Goal: Information Seeking & Learning: Learn about a topic

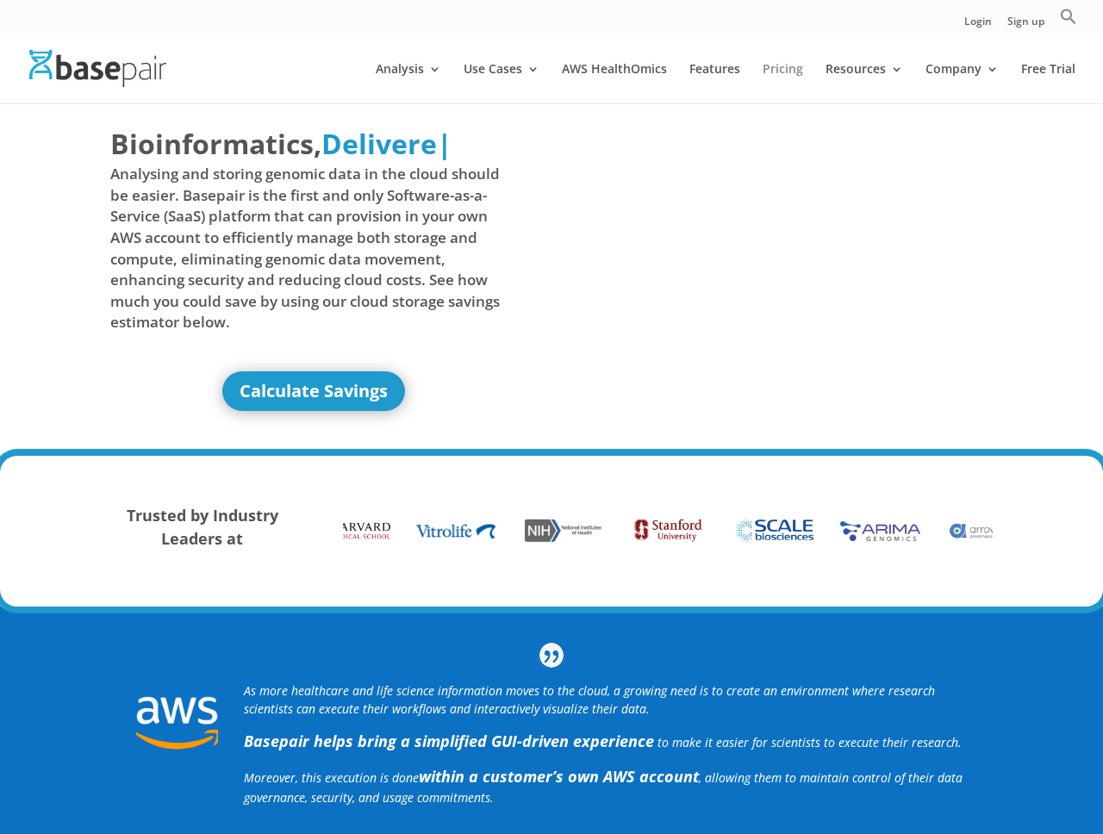
click at [771, 74] on link "Pricing" at bounding box center [783, 83] width 41 height 41
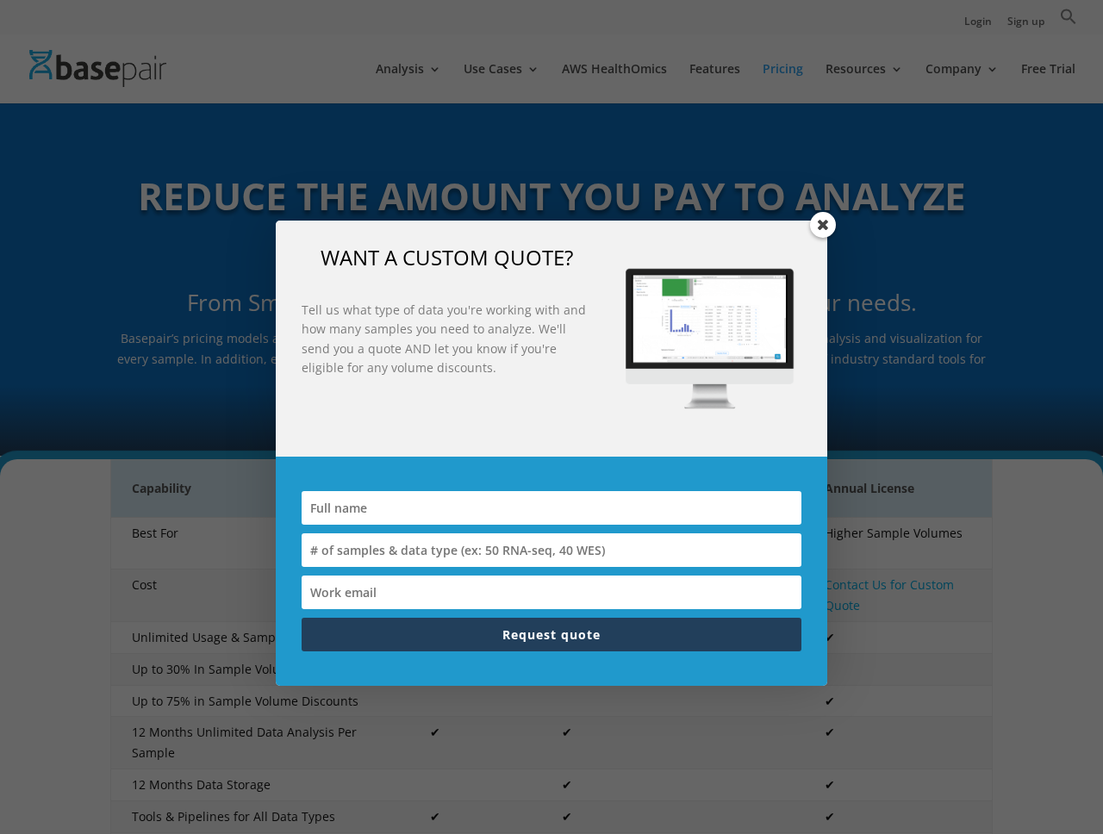
click at [820, 221] on span at bounding box center [823, 225] width 26 height 26
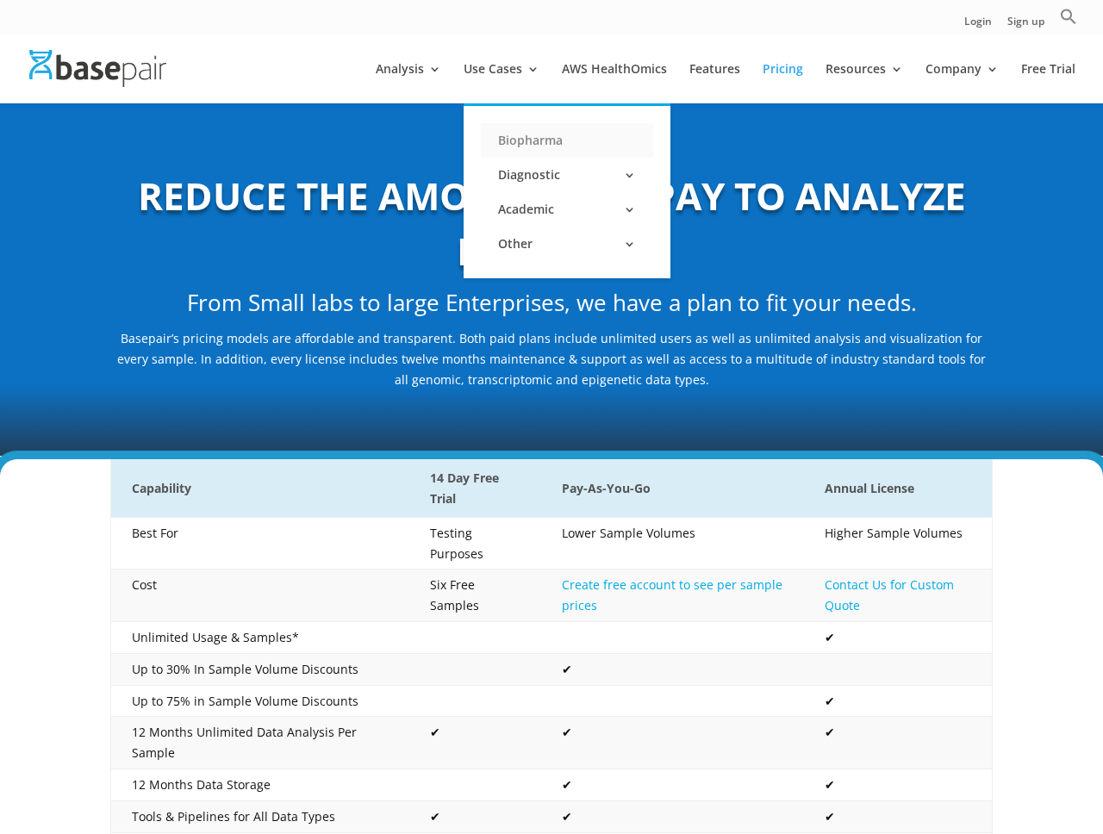
click at [531, 124] on link "Biopharma" at bounding box center [567, 140] width 172 height 34
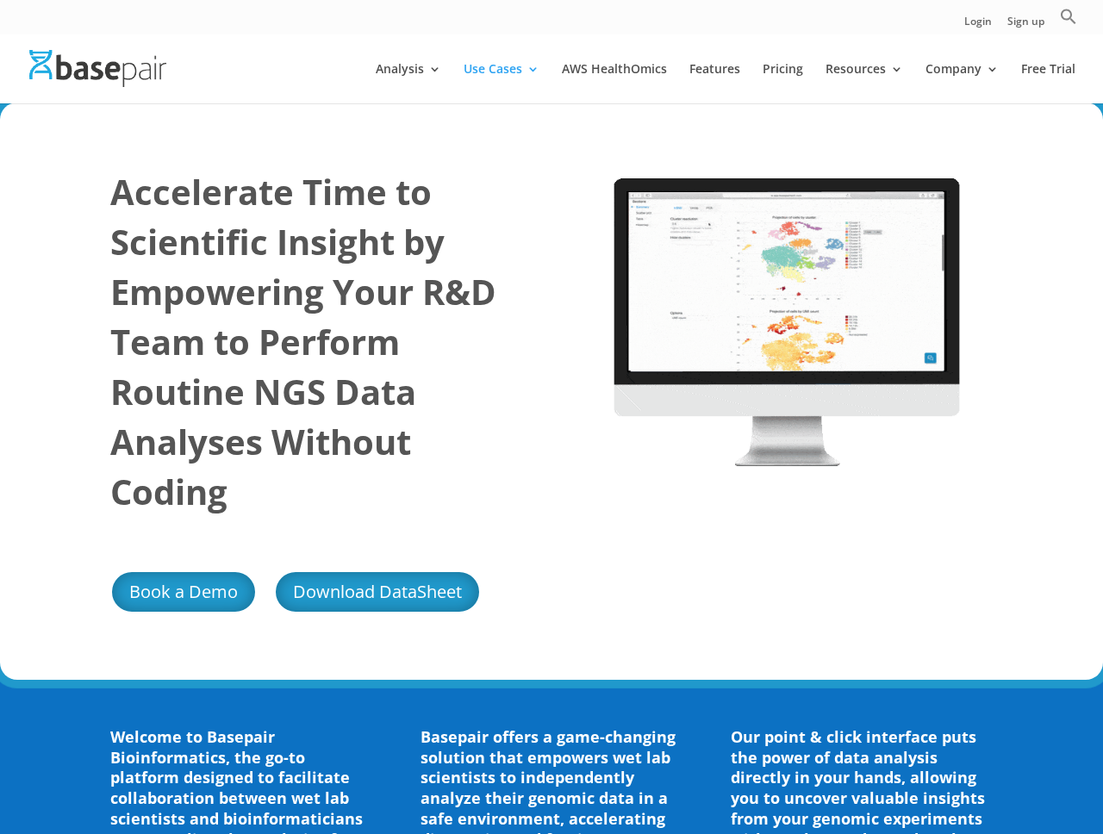
click at [205, 164] on div "Accelerate Time to Scientific Insight by Empowering Your R&D Team to Perform Ro…" at bounding box center [318, 391] width 417 height 496
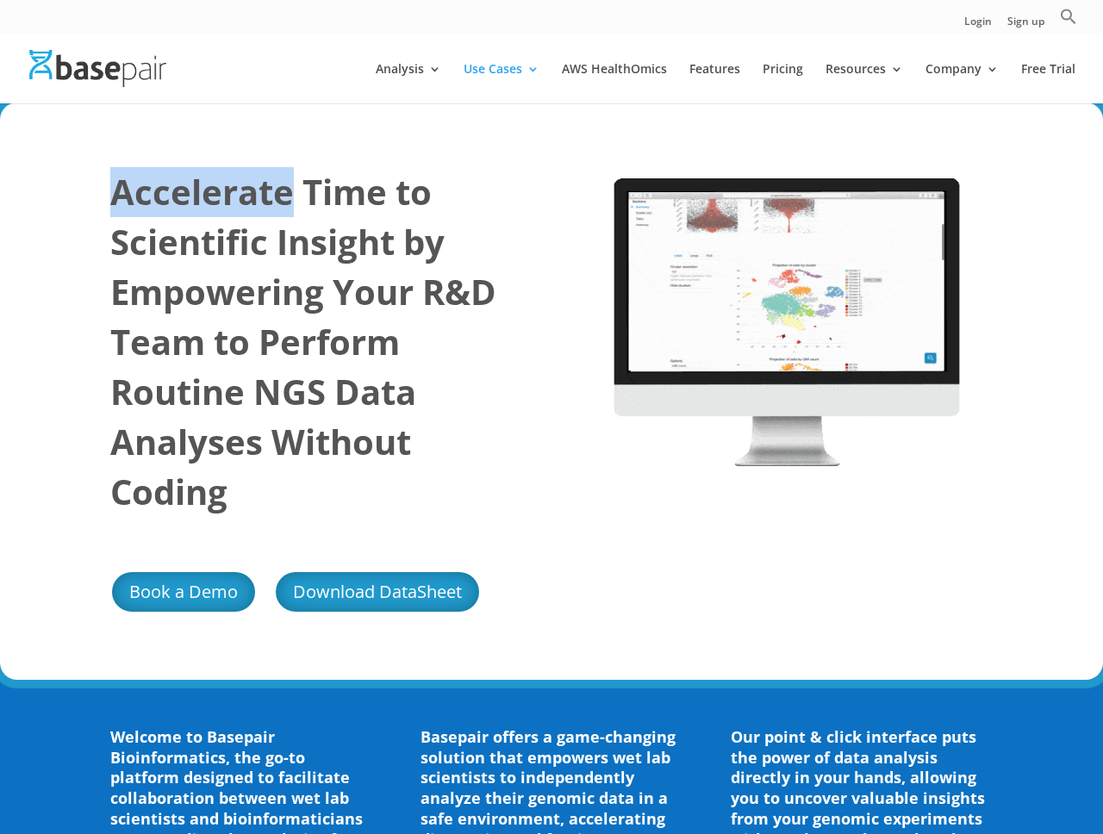
click at [205, 164] on div "Accelerate Time to Scientific Insight by Empowering Your R&D Team to Perform Ro…" at bounding box center [318, 391] width 417 height 496
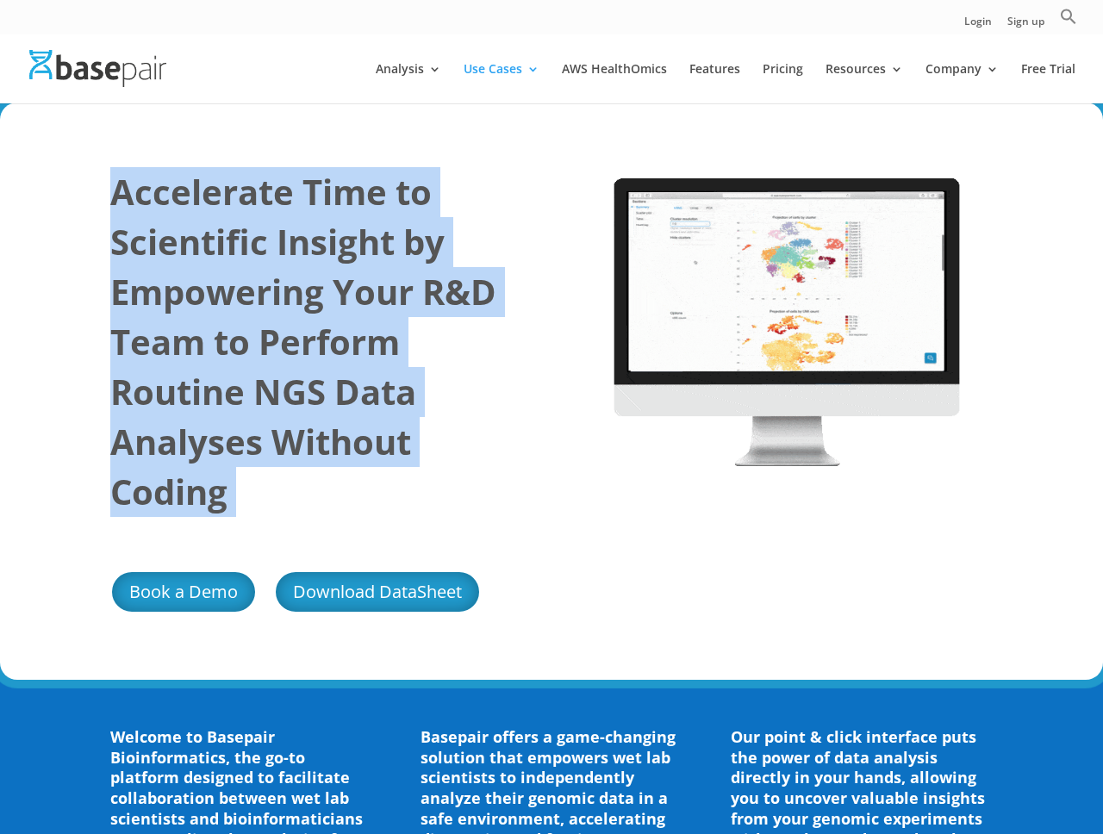
drag, startPoint x: 205, startPoint y: 164, endPoint x: 285, endPoint y: 346, distance: 199.5
click at [285, 346] on div "Accelerate Time to Scientific Insight by Empowering Your R&D Team to Perform Ro…" at bounding box center [318, 391] width 417 height 496
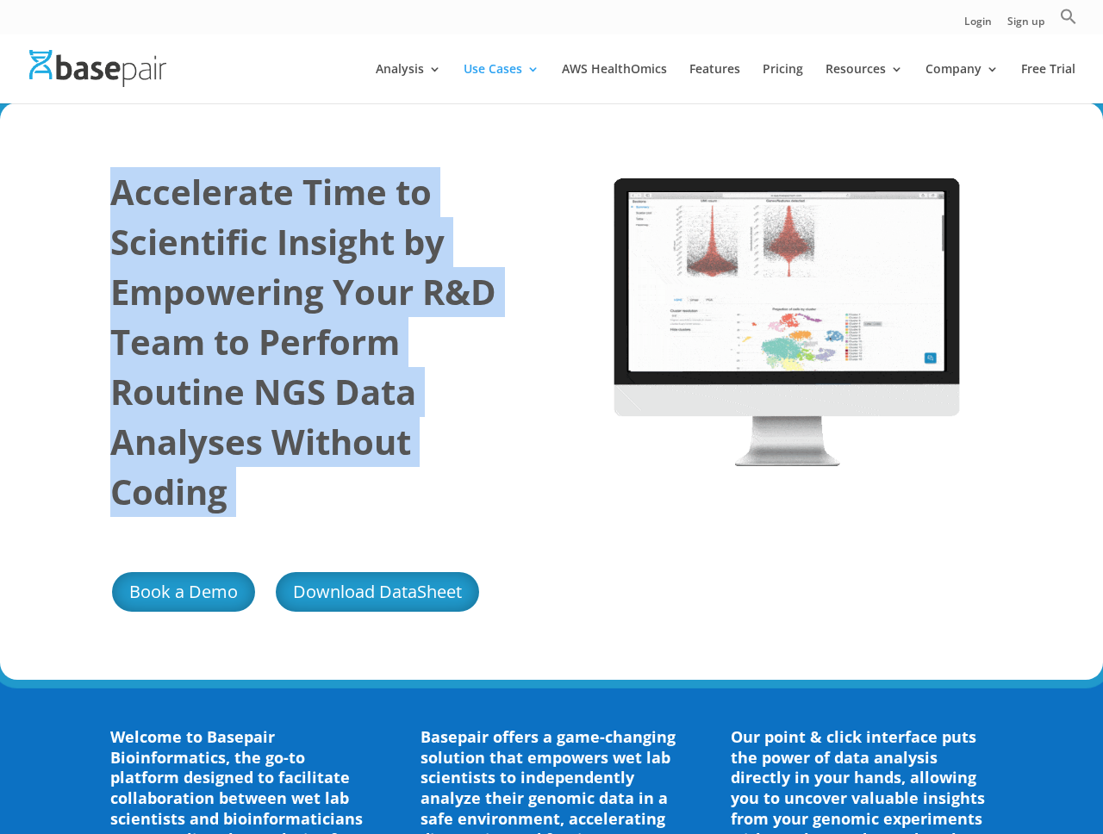
click at [285, 346] on strong "Accelerate Time to Scientific Insight by Empowering Your R&D Team to Perform Ro…" at bounding box center [303, 341] width 386 height 347
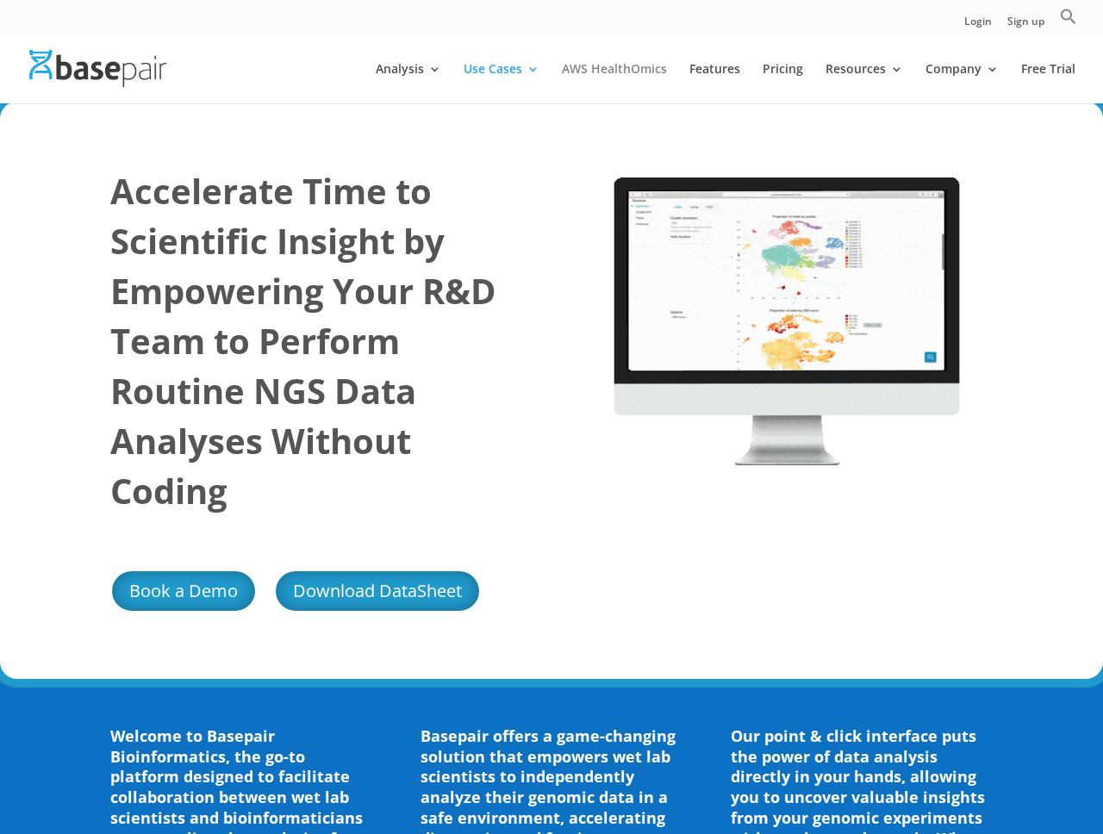
click at [665, 80] on link "AWS HealthOmics" at bounding box center [614, 83] width 105 height 41
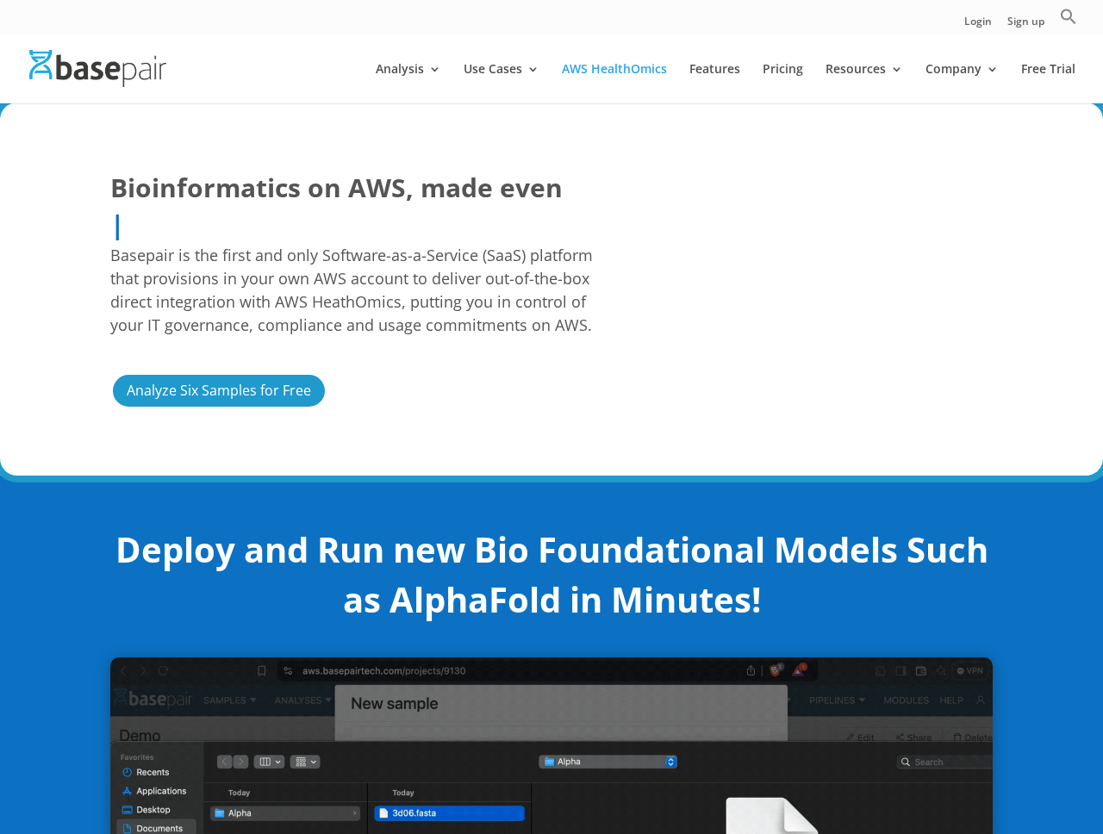
click at [487, 220] on h1 "Bioinformatics on AWS, made even Easier Faster More Cost Predictable | Basepair…" at bounding box center [365, 259] width 510 height 180
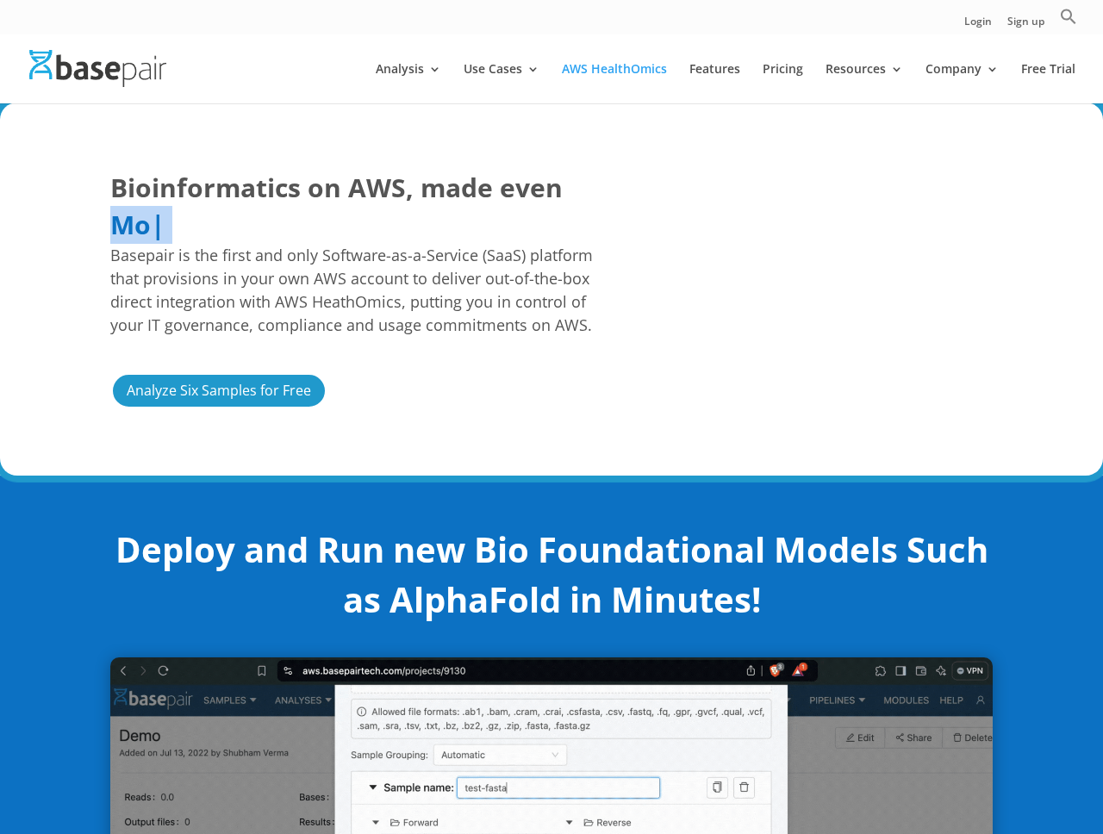
click at [487, 220] on h1 "Bioinformatics on AWS, made even Easier Faster More Cost Predictable Mo | Basep…" at bounding box center [365, 259] width 510 height 180
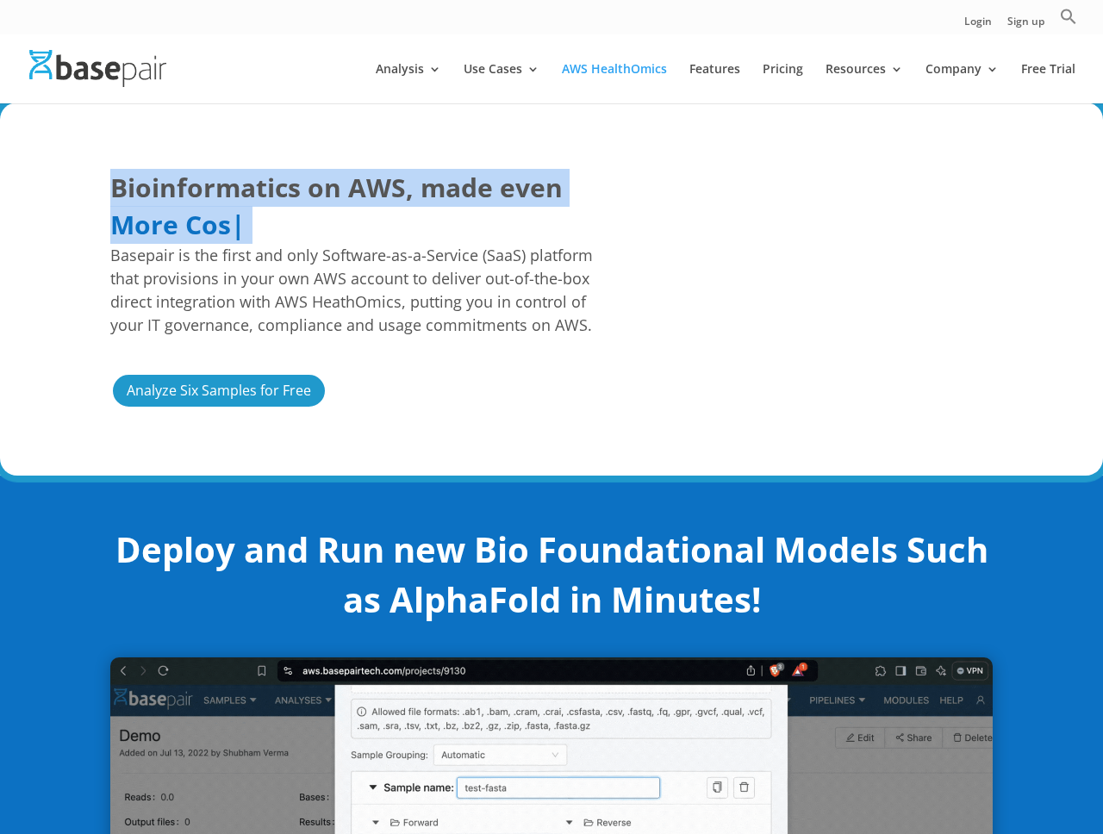
drag, startPoint x: 487, startPoint y: 220, endPoint x: 516, endPoint y: 165, distance: 61.7
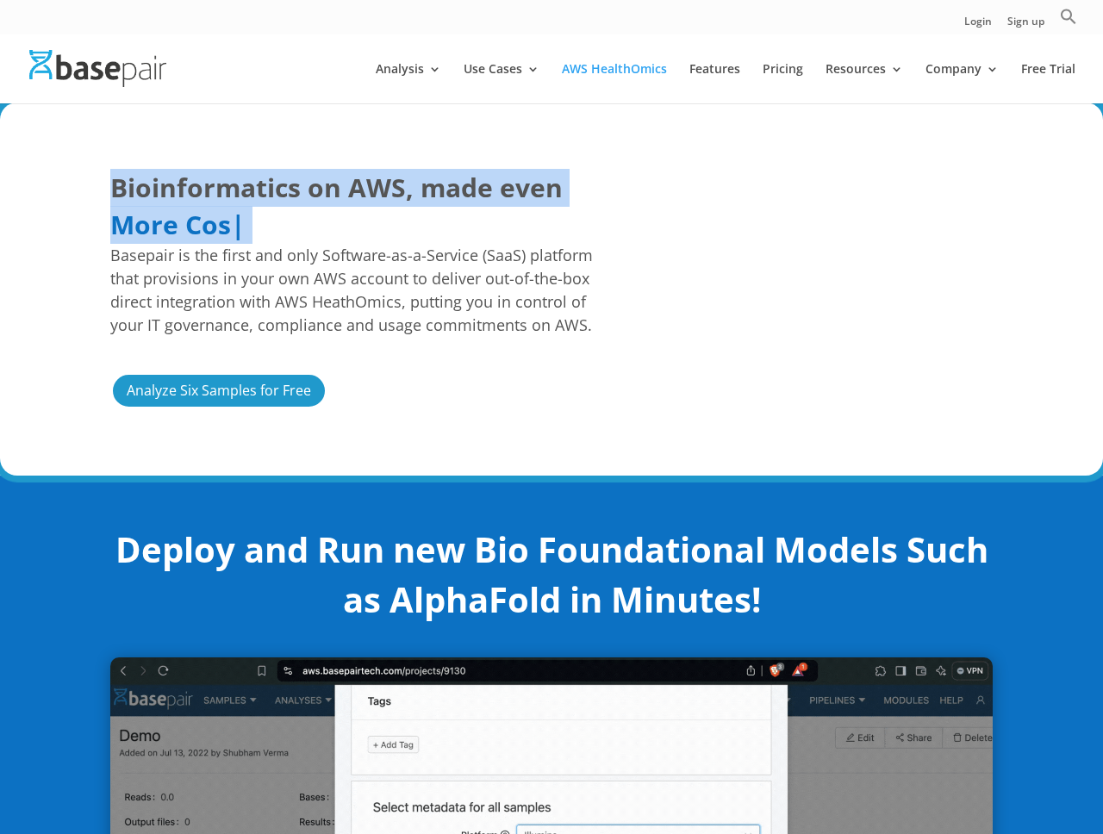
click at [516, 165] on div "Bioinformatics on AWS, made even Easier Faster More Cost Predictable More Cos |…" at bounding box center [551, 288] width 882 height 285
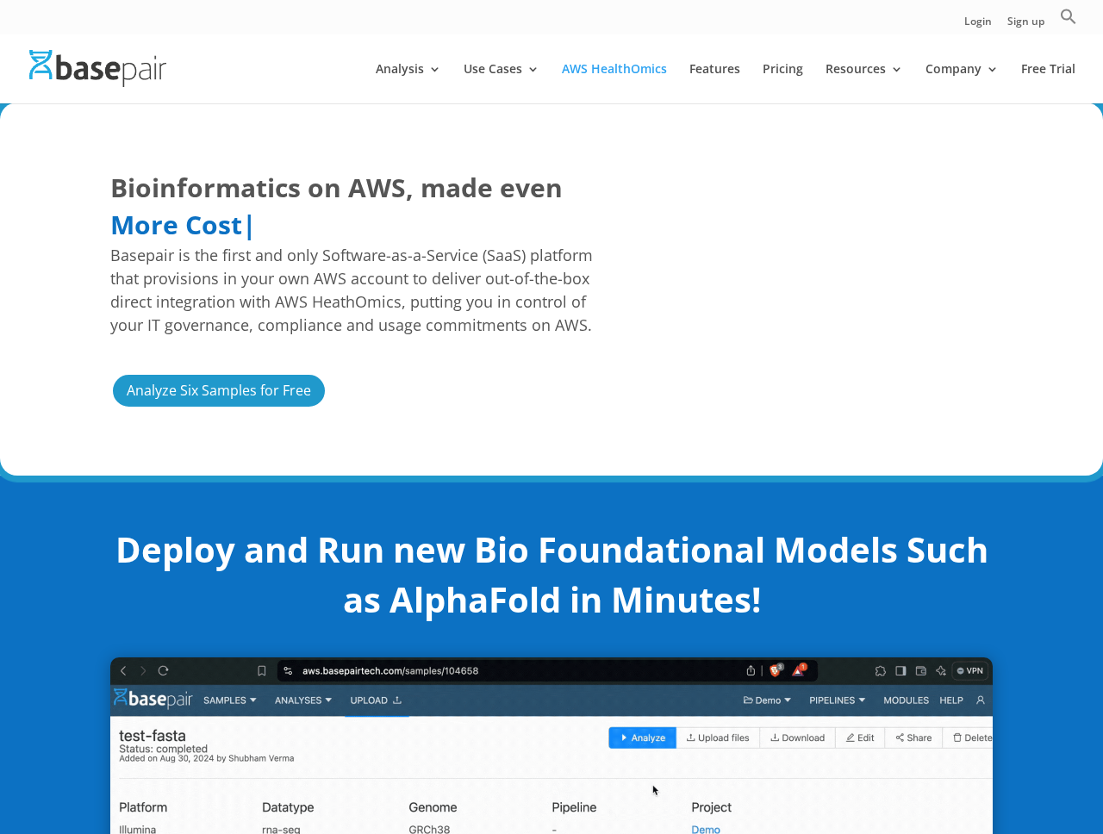
click at [516, 165] on div "Bioinformatics on AWS, made even Easier Faster More Cost Predictable More Cost …" at bounding box center [551, 288] width 882 height 285
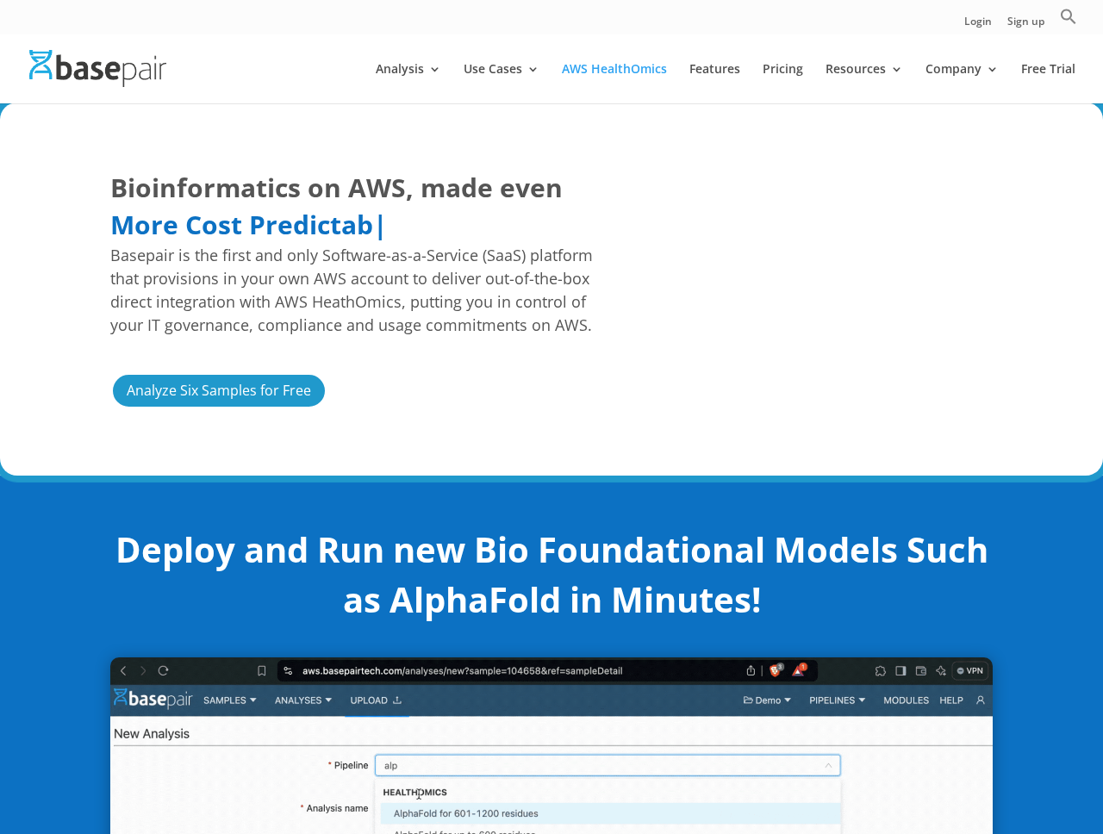
click at [496, 182] on span "Bioinformatics on AWS, made even" at bounding box center [336, 188] width 452 height 38
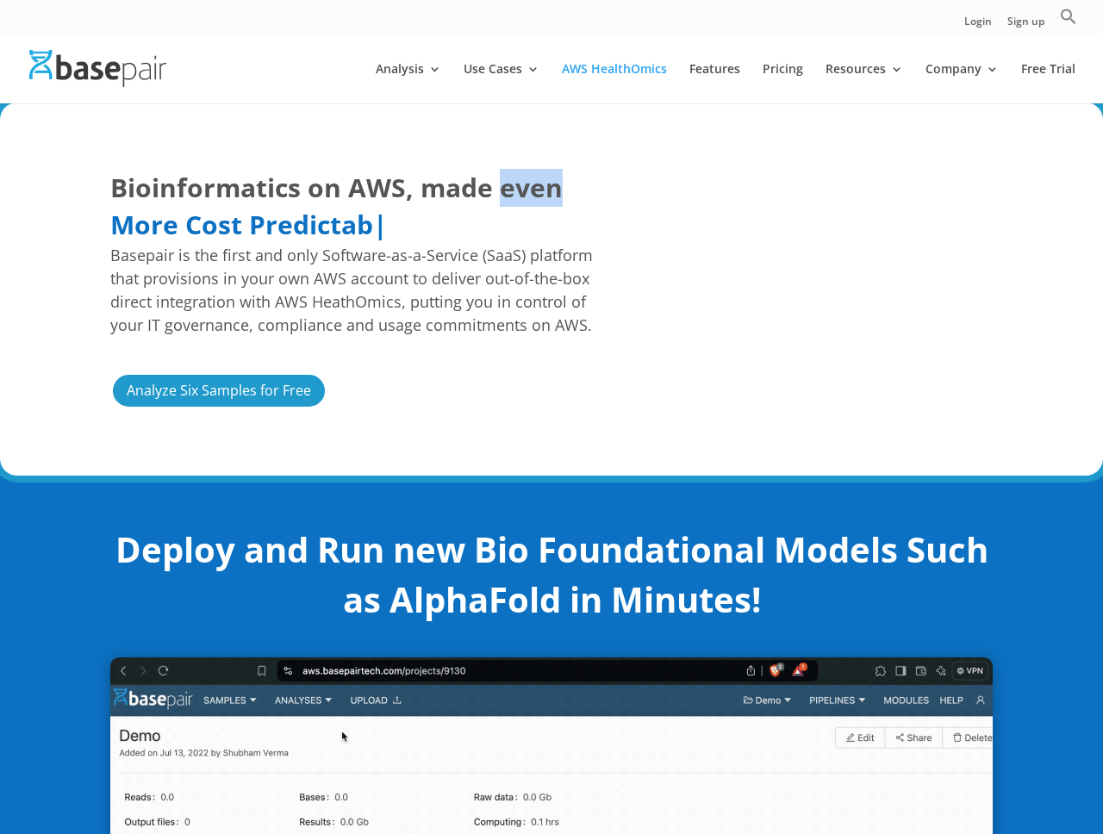
click at [496, 182] on span "Bioinformatics on AWS, made even" at bounding box center [336, 188] width 452 height 38
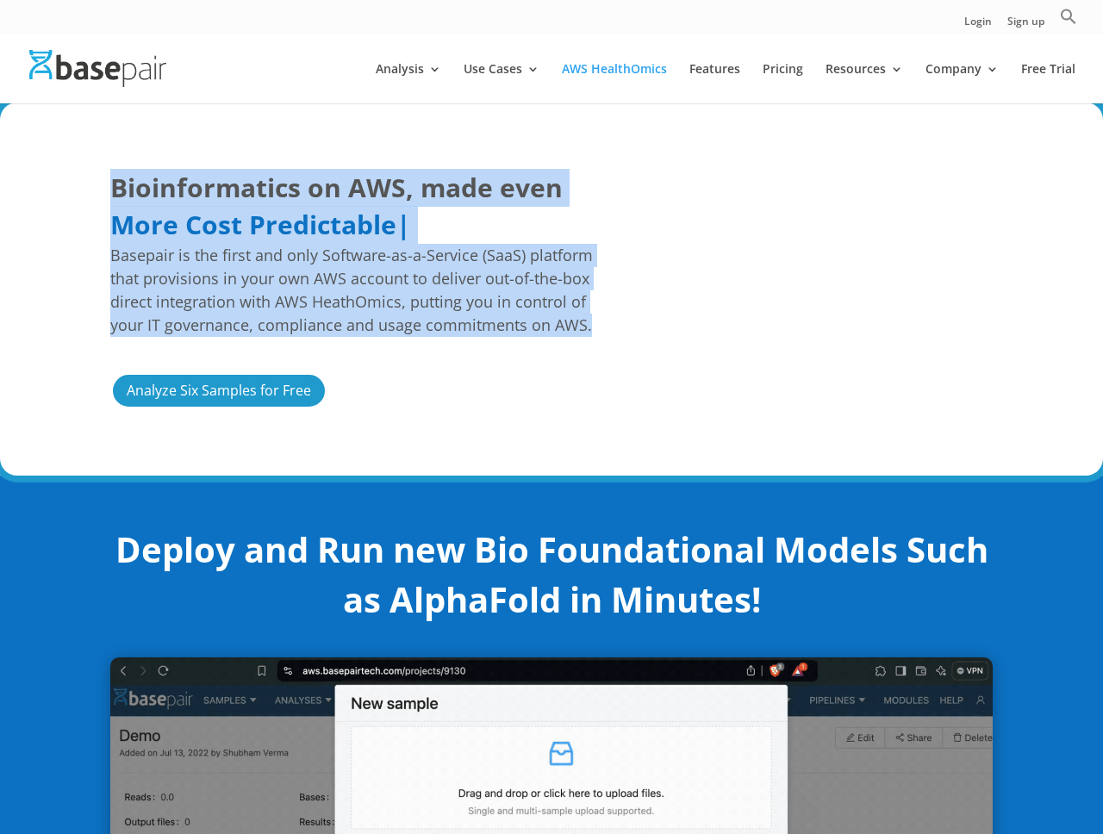
drag, startPoint x: 496, startPoint y: 182, endPoint x: 496, endPoint y: 321, distance: 139.6
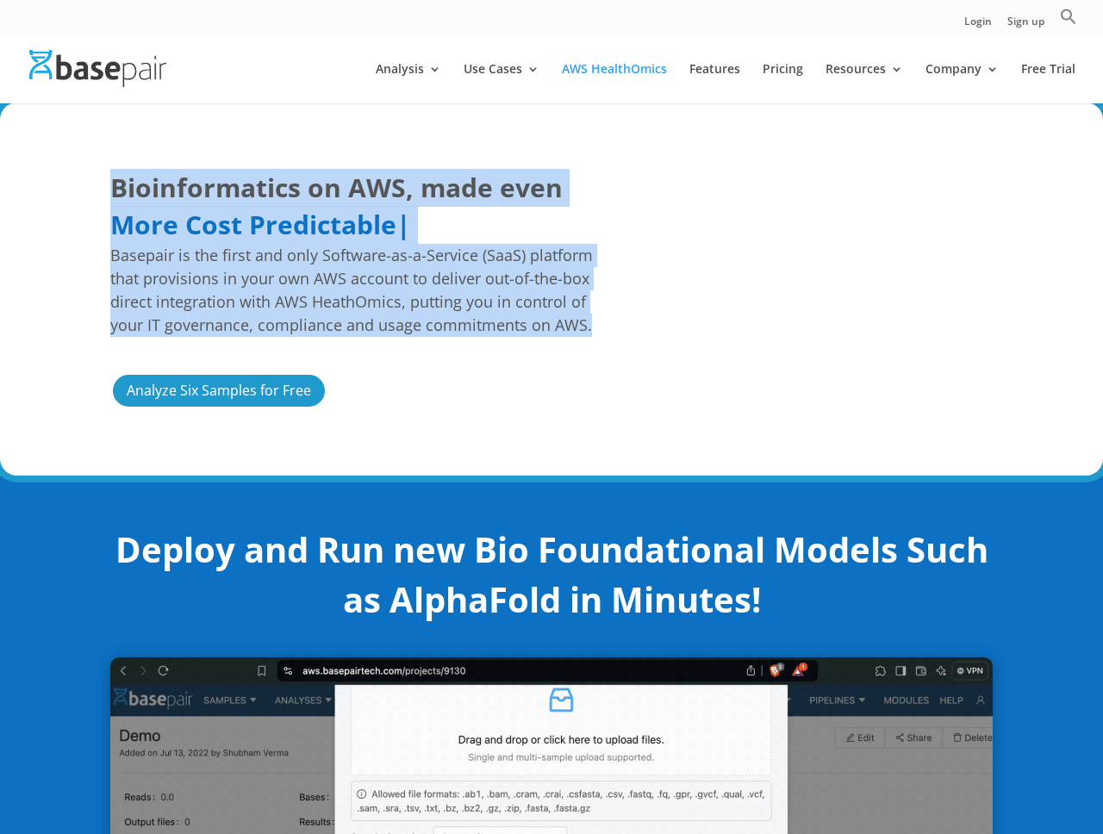
click at [496, 321] on h1 "Bioinformatics on AWS, made even Easier Faster More Cost Predictable More Cost …" at bounding box center [365, 259] width 510 height 180
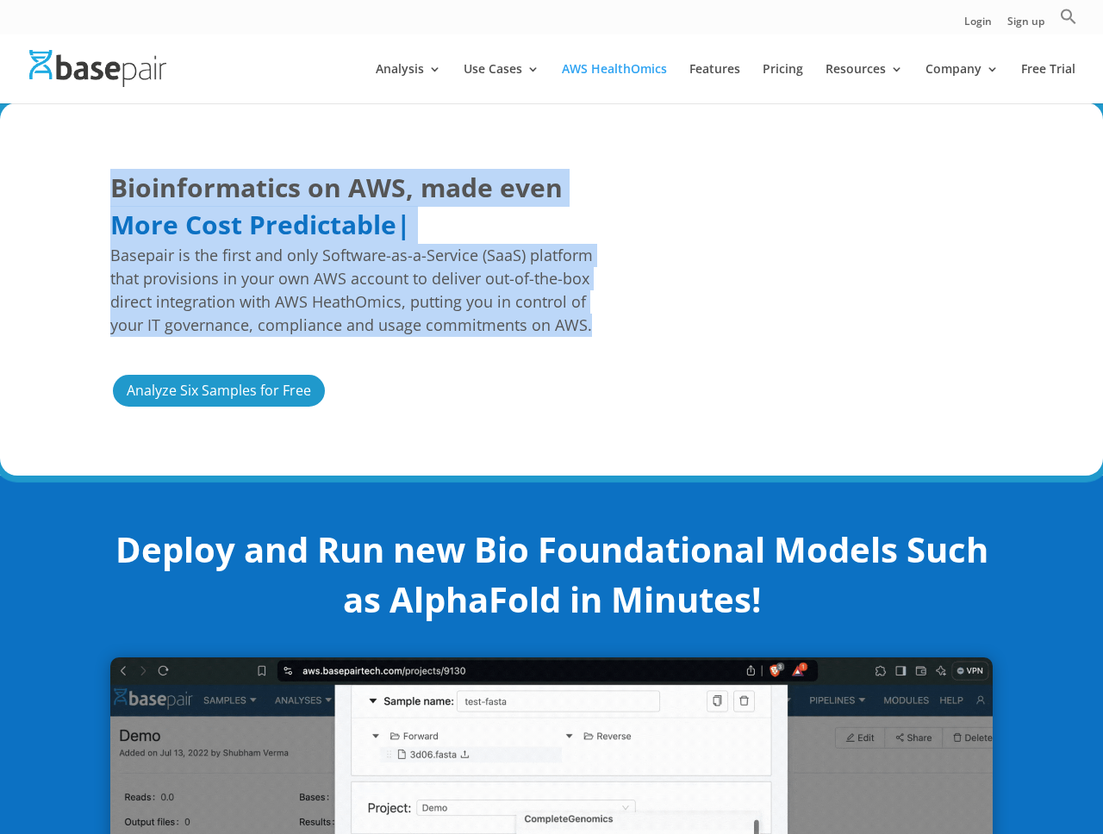
click at [496, 321] on span "Basepair is the first and only Software-as-a-Service (SaaS) platform that provi…" at bounding box center [365, 290] width 510 height 93
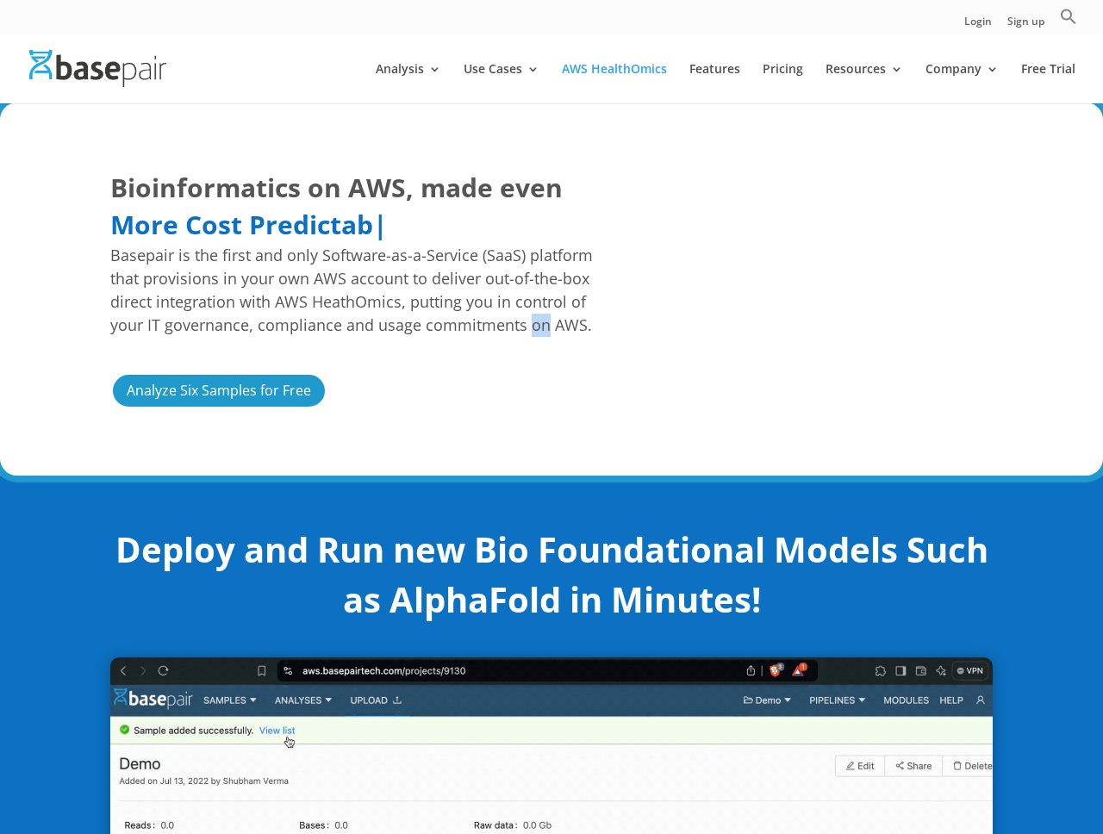
click at [496, 321] on span "Basepair is the first and only Software-as-a-Service (SaaS) platform that provi…" at bounding box center [365, 290] width 510 height 93
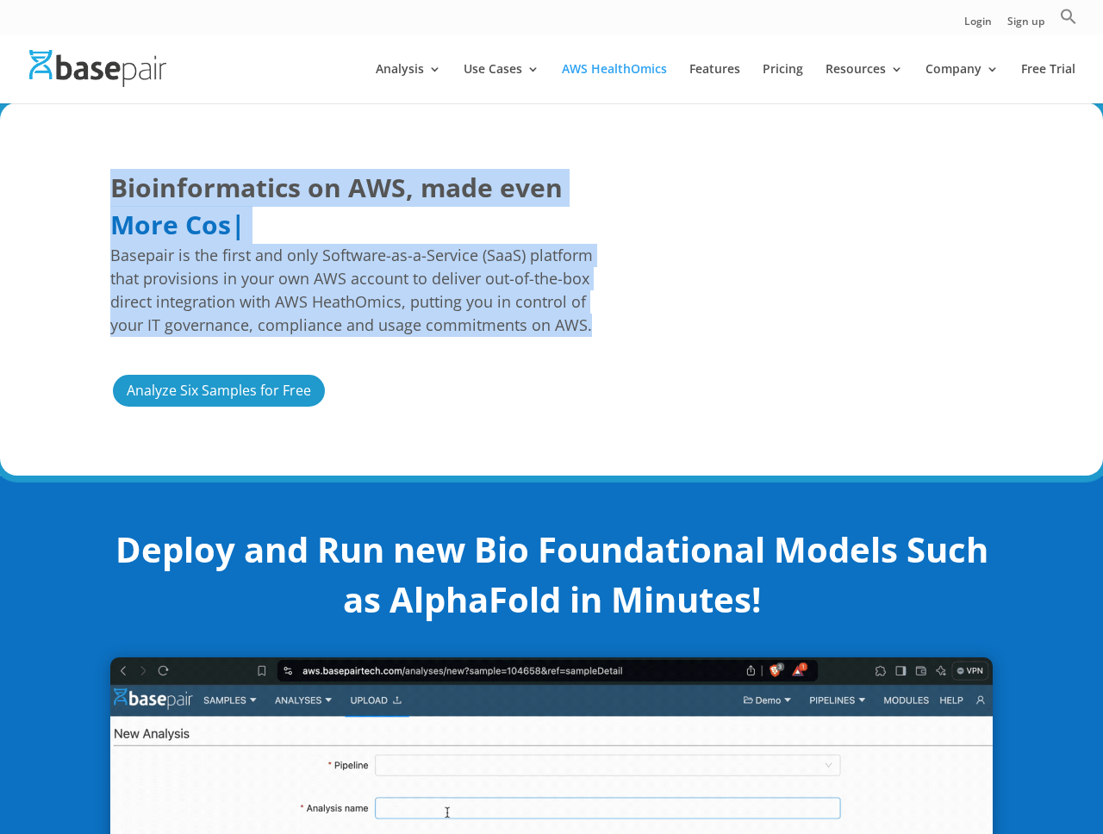
drag, startPoint x: 496, startPoint y: 321, endPoint x: 466, endPoint y: 182, distance: 142.6
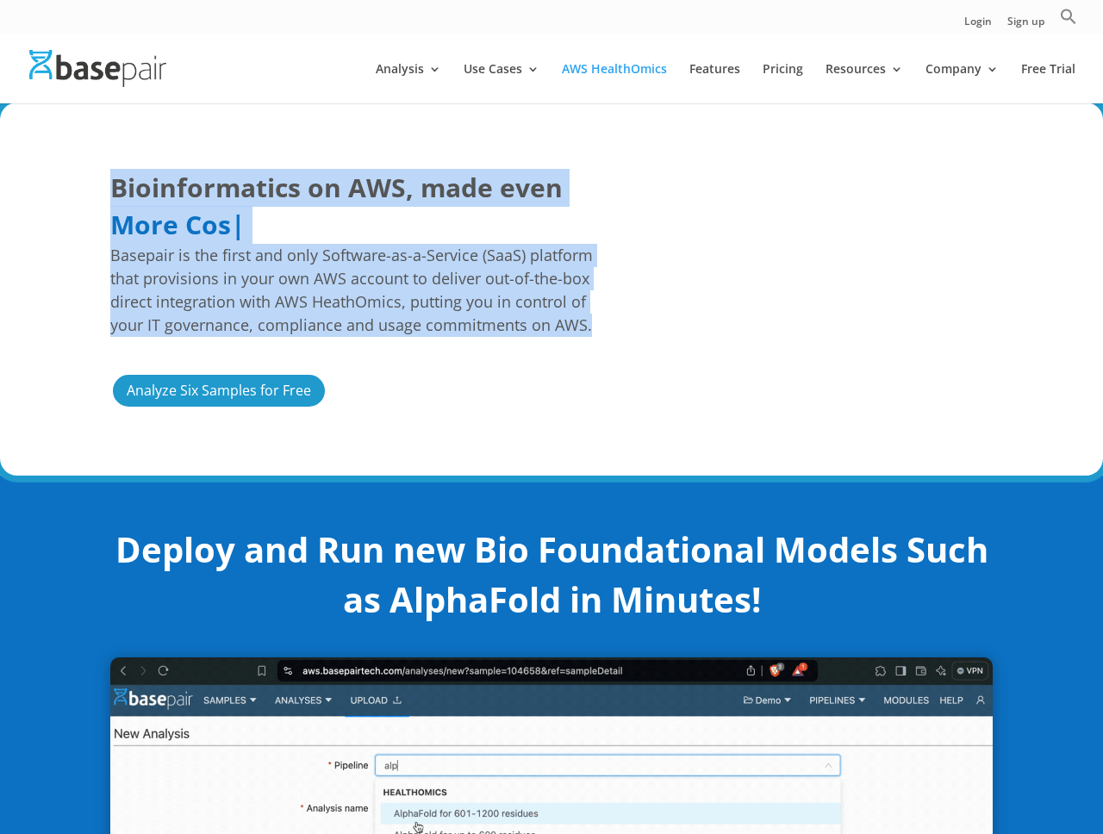
click at [466, 182] on h1 "Bioinformatics on AWS, made even Easier Faster More Cost Predictable More Cos |…" at bounding box center [365, 259] width 510 height 180
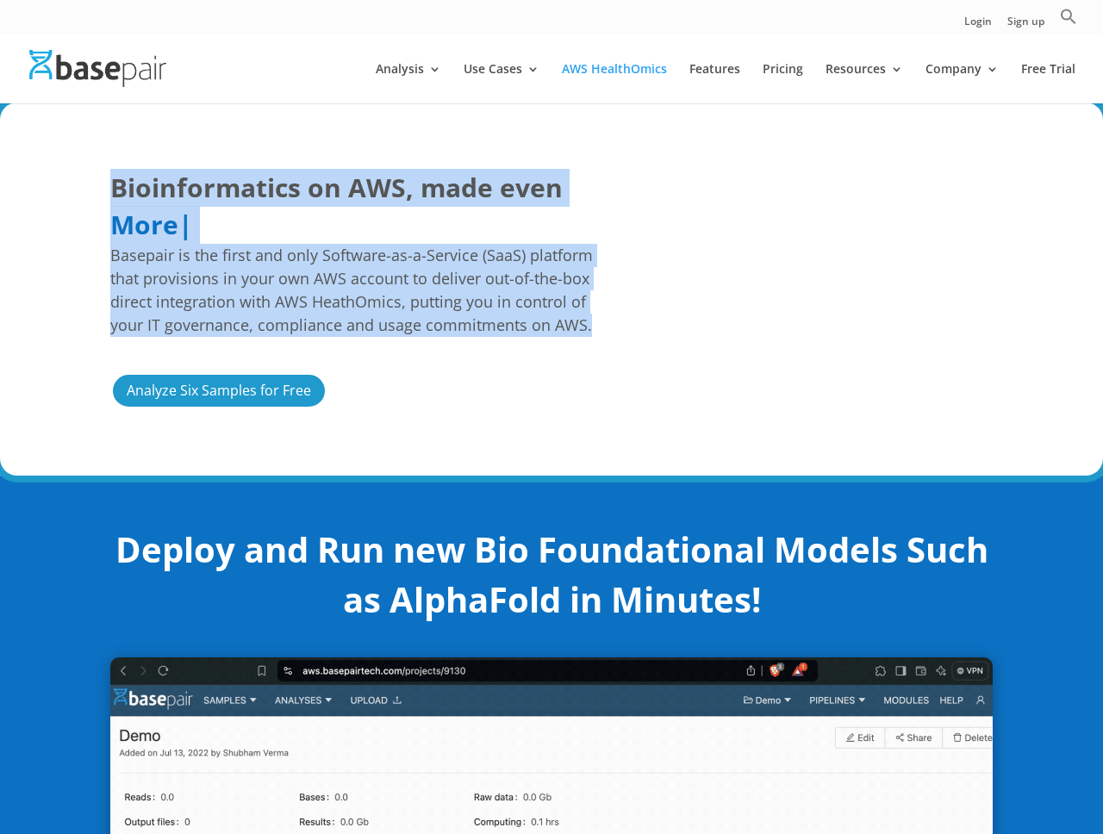
click at [466, 182] on span "Bioinformatics on AWS, made even" at bounding box center [336, 188] width 452 height 38
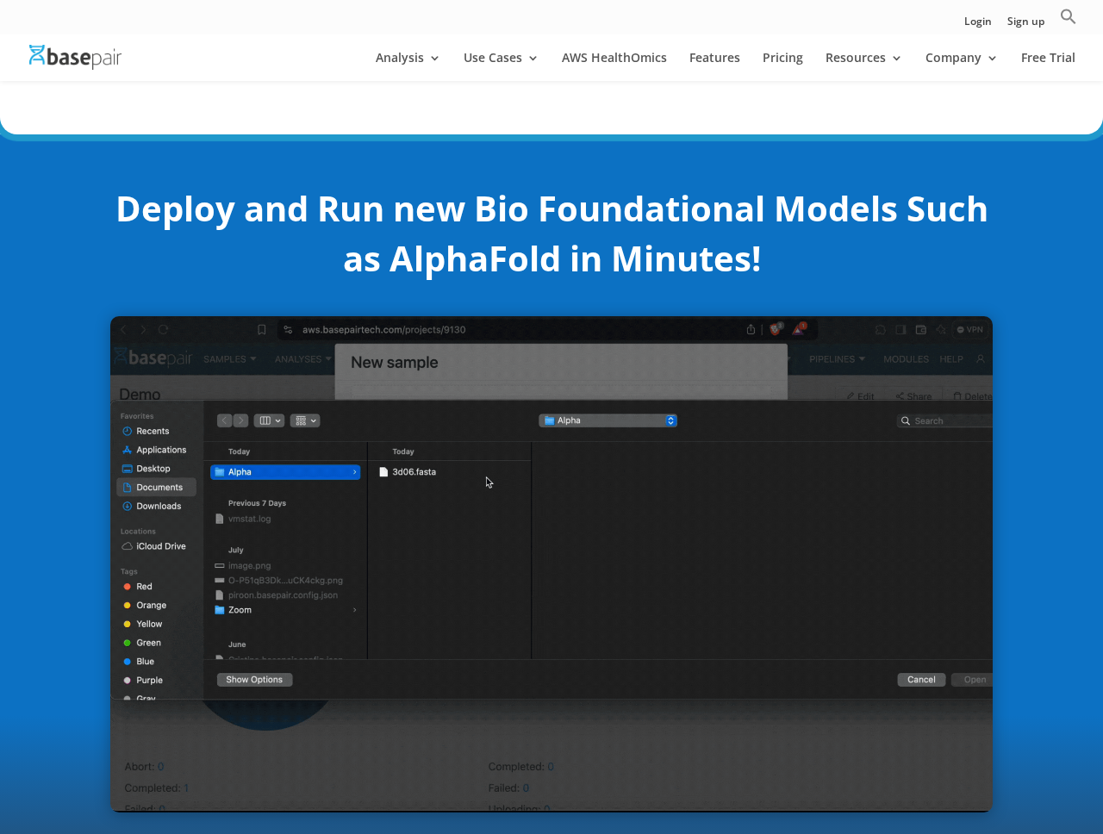
scroll to position [321, 0]
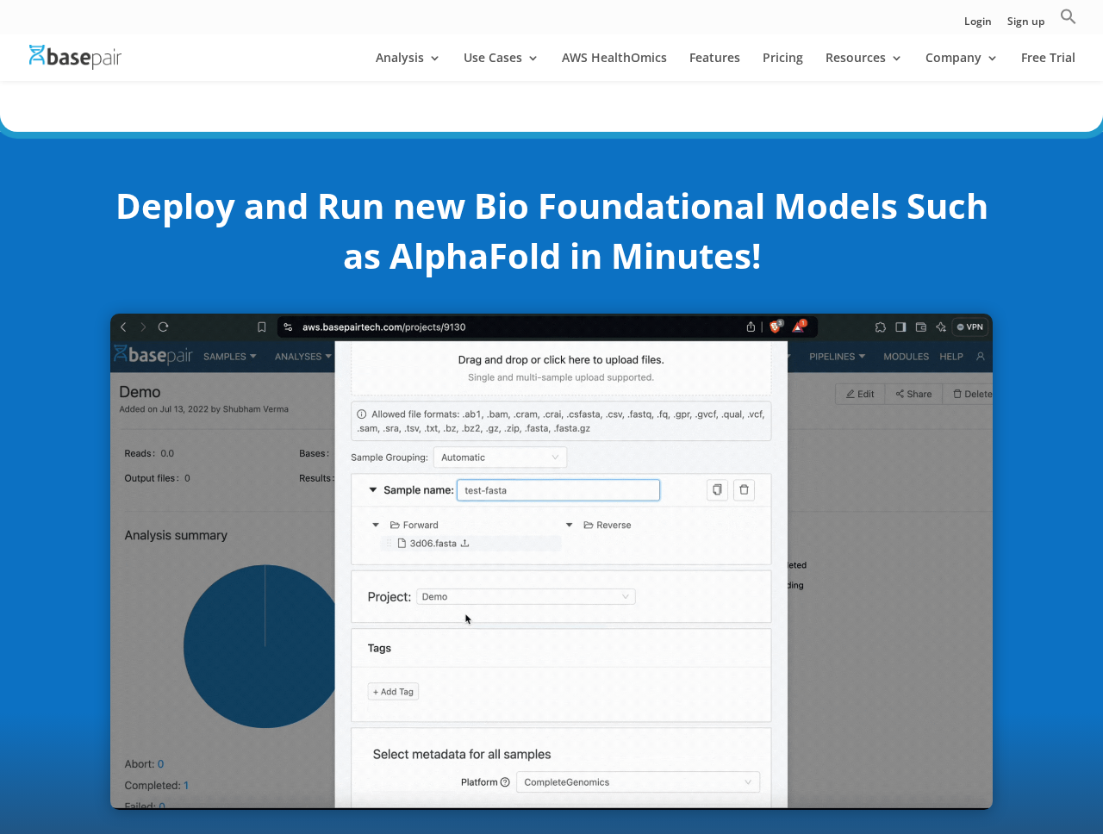
click at [556, 240] on h2 "Deploy and Run new Bio Foundational Models Such as AlphaFold in Minutes!" at bounding box center [551, 235] width 882 height 109
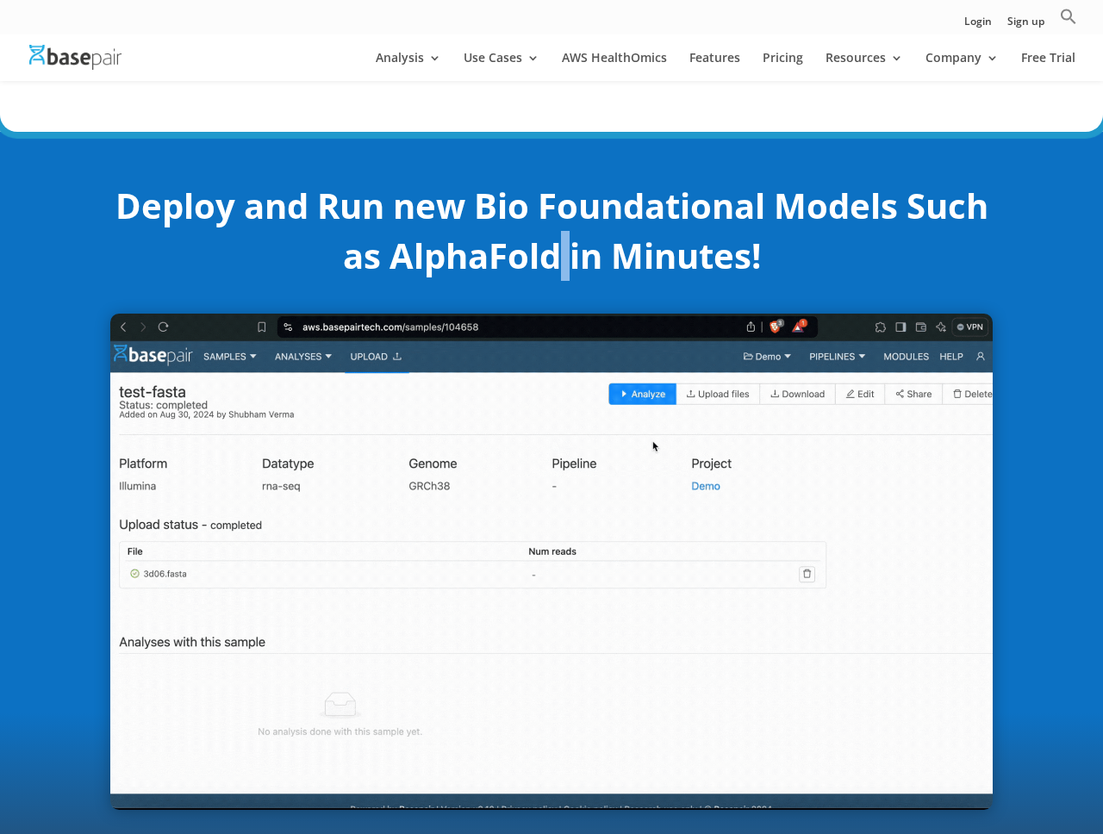
click at [556, 240] on h2 "Deploy and Run new Bio Foundational Models Such as AlphaFold in Minutes!" at bounding box center [551, 235] width 882 height 109
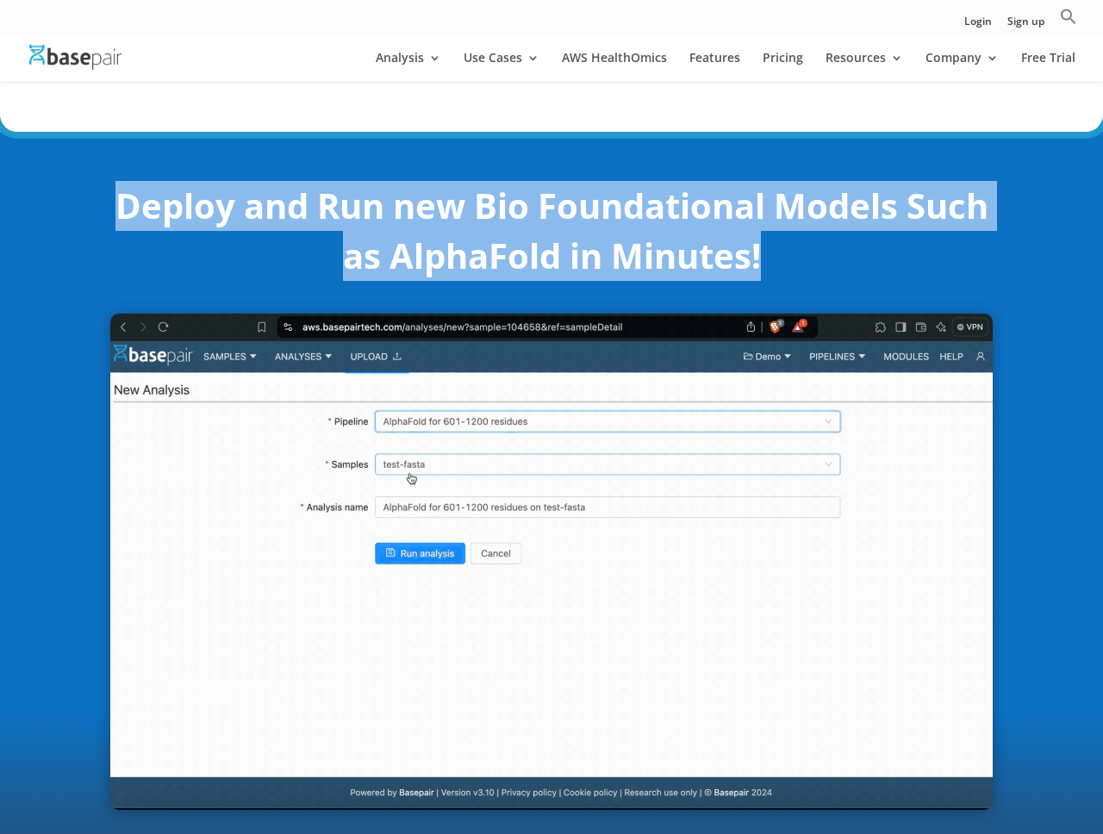
drag, startPoint x: 556, startPoint y: 240, endPoint x: 558, endPoint y: 177, distance: 62.9
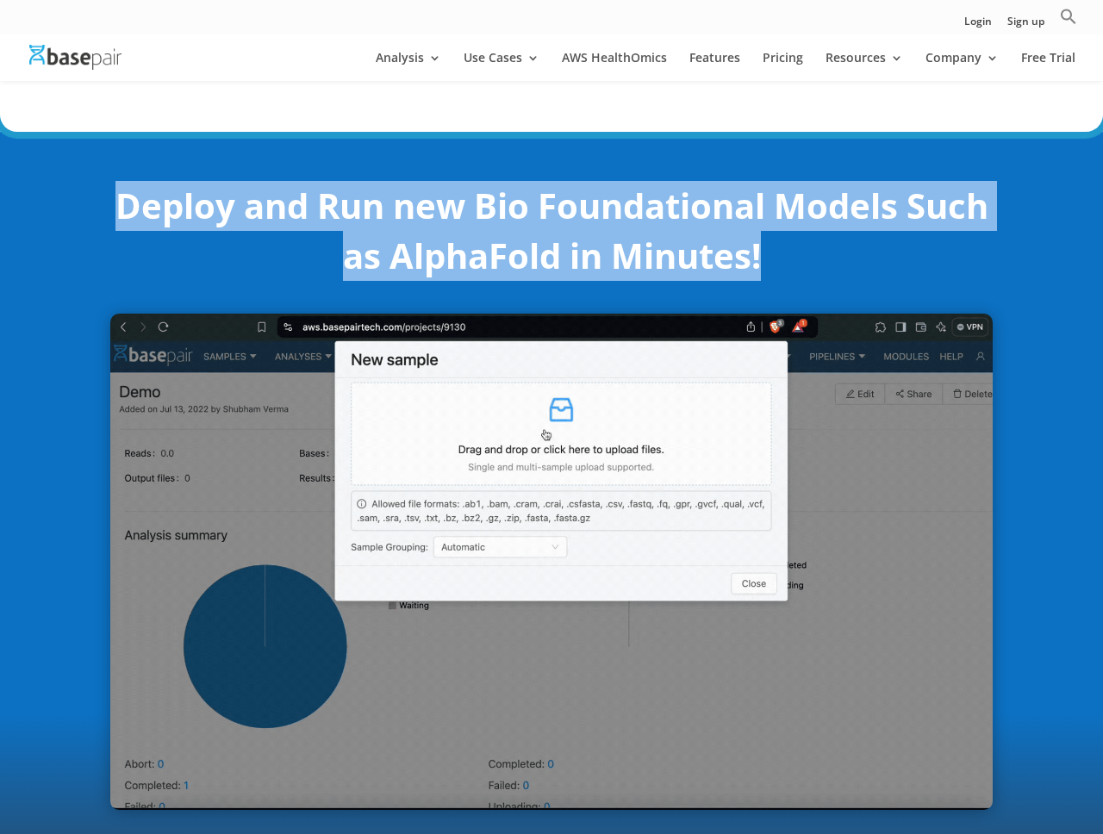
click at [558, 177] on div "Deploy and Run new Bio Foundational Models Such as AlphaFold in Minutes!" at bounding box center [551, 495] width 882 height 673
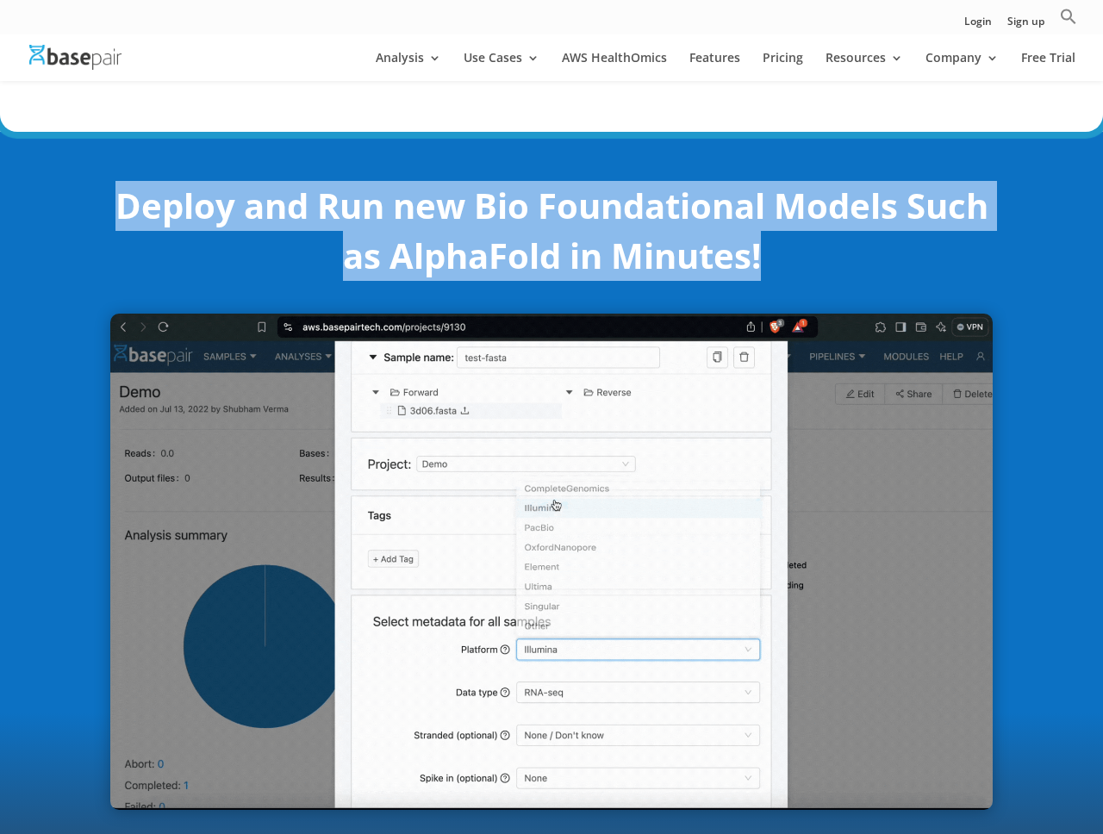
click at [558, 177] on div "Deploy and Run new Bio Foundational Models Such as AlphaFold in Minutes!" at bounding box center [551, 495] width 882 height 673
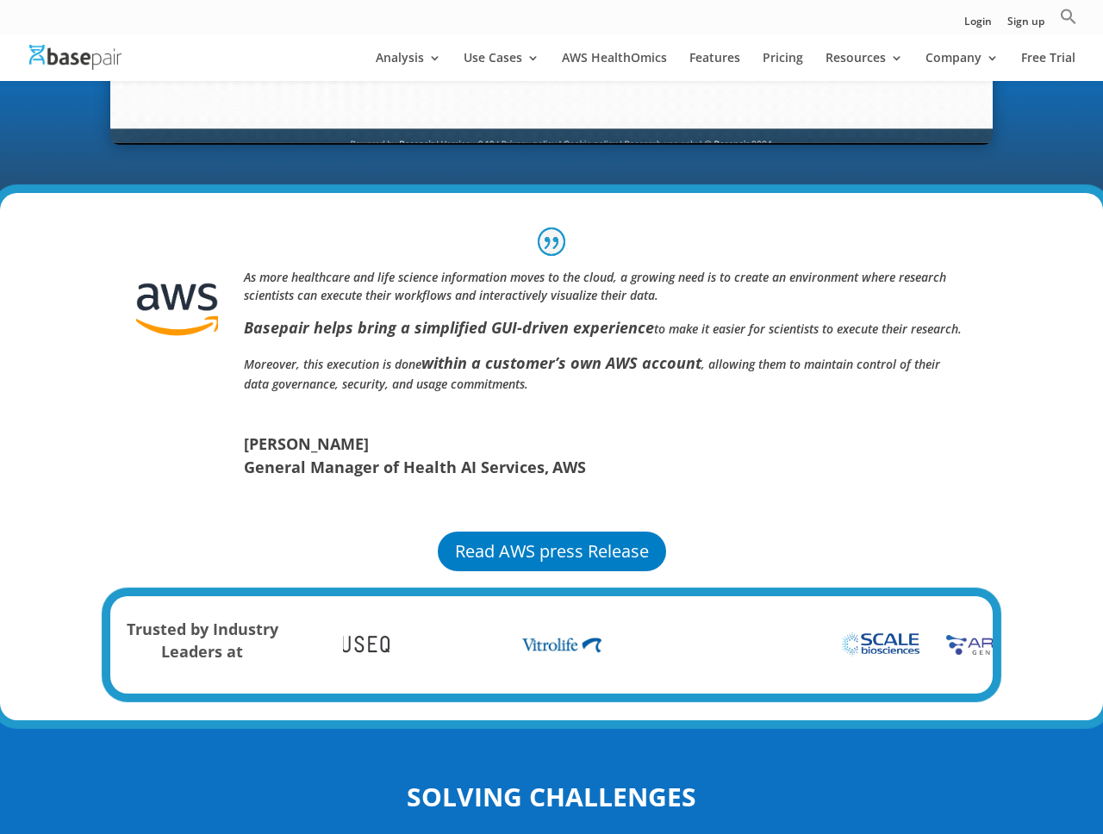
scroll to position [1084, 0]
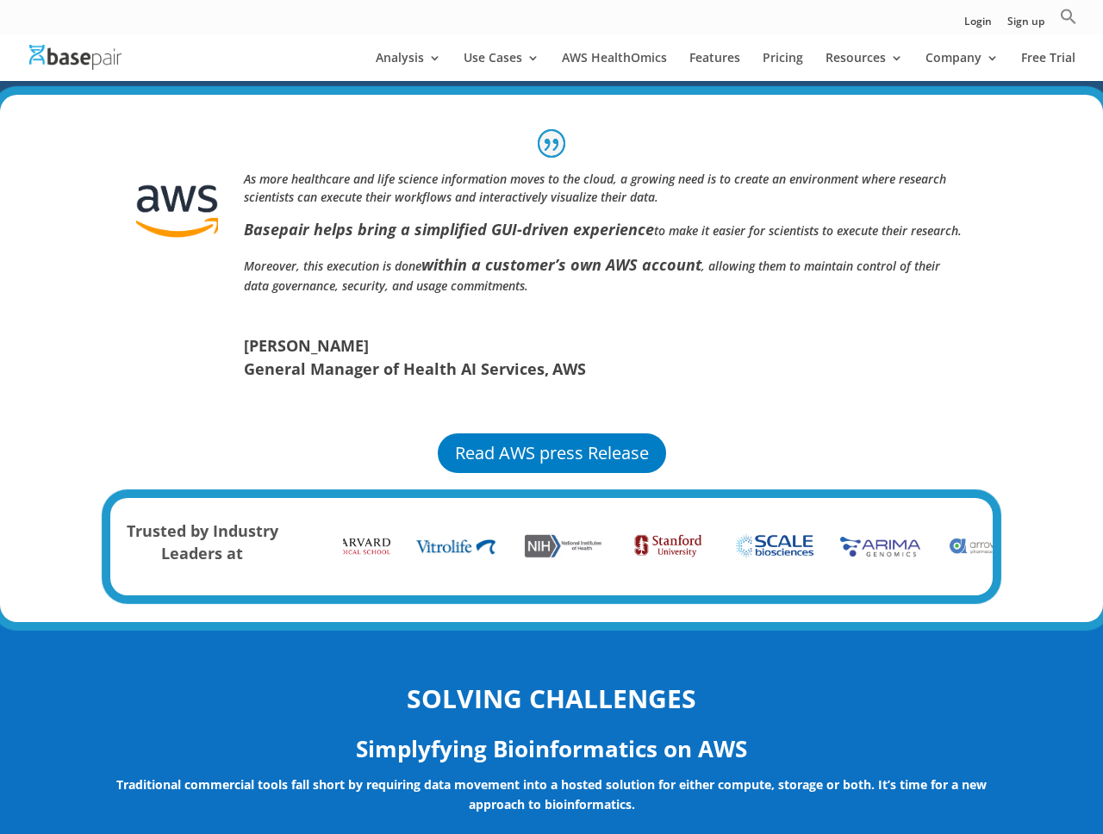
click at [518, 202] on icon "As more healthcare and life science information moves to the cloud, a growing n…" at bounding box center [595, 188] width 702 height 34
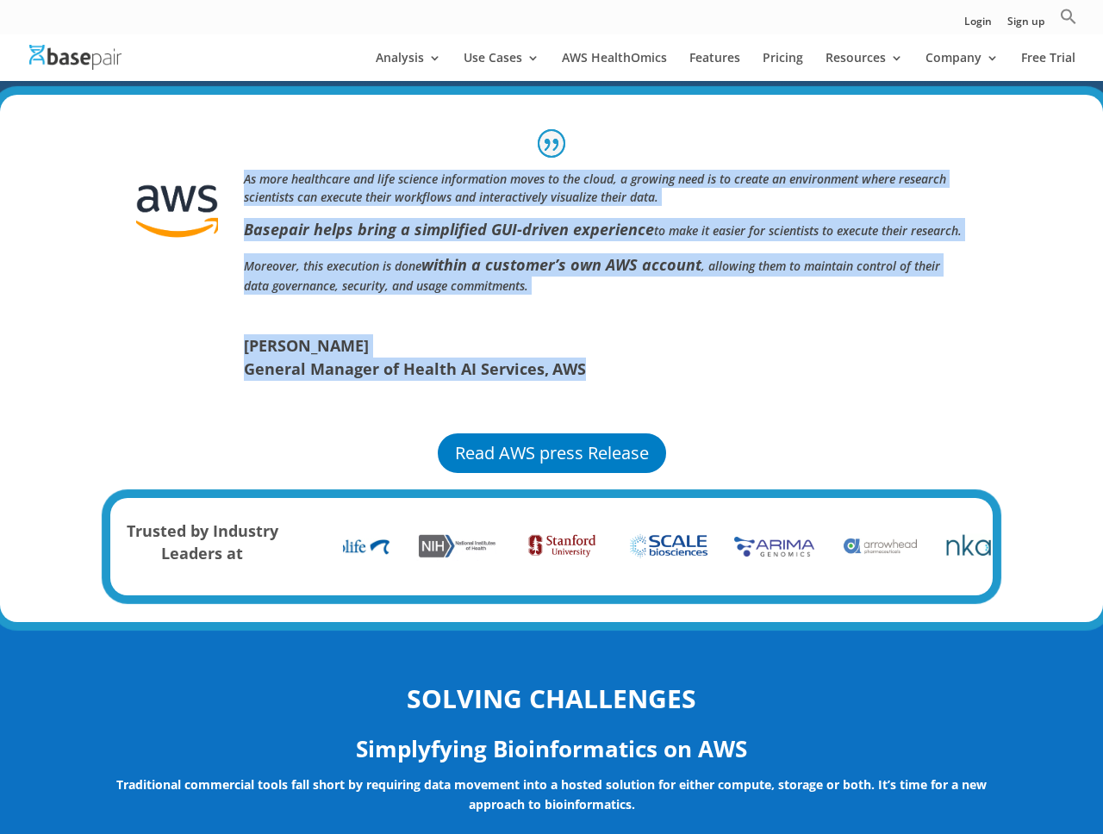
drag, startPoint x: 518, startPoint y: 202, endPoint x: 514, endPoint y: 390, distance: 188.8
click at [514, 390] on div "As more healthcare and life science information moves to the cloud, a growing n…" at bounding box center [551, 275] width 882 height 263
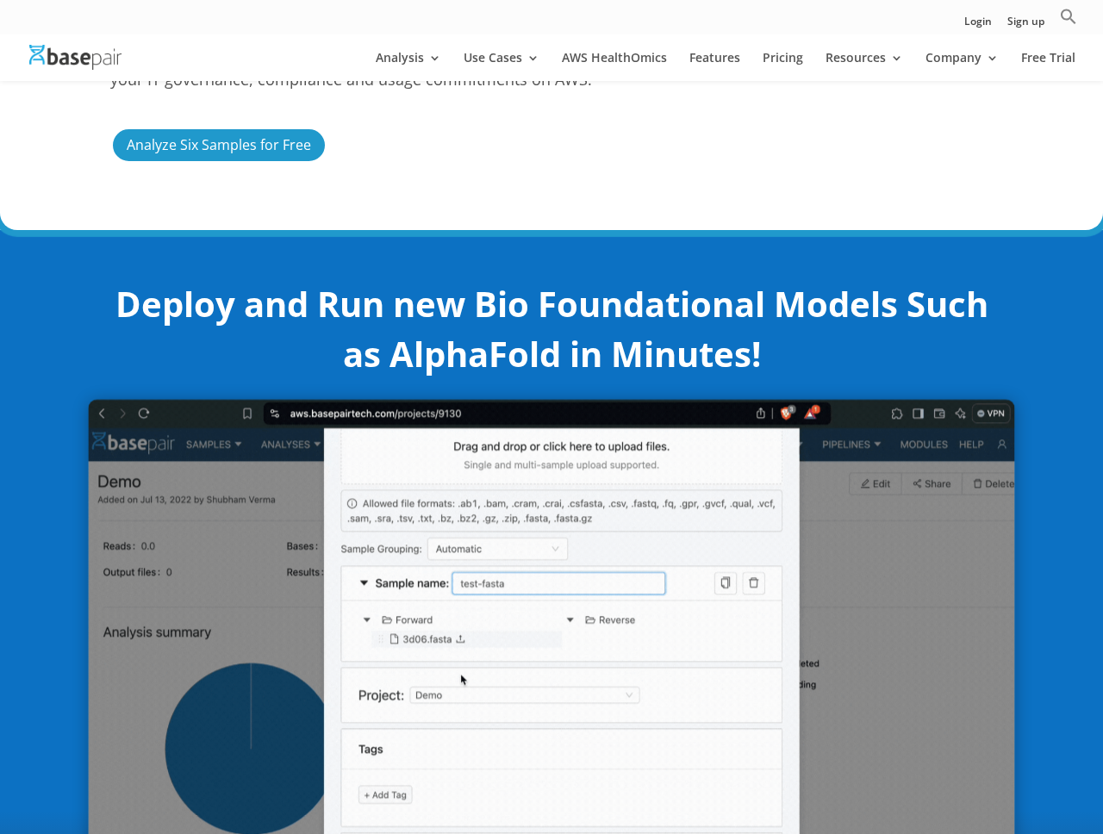
scroll to position [0, 0]
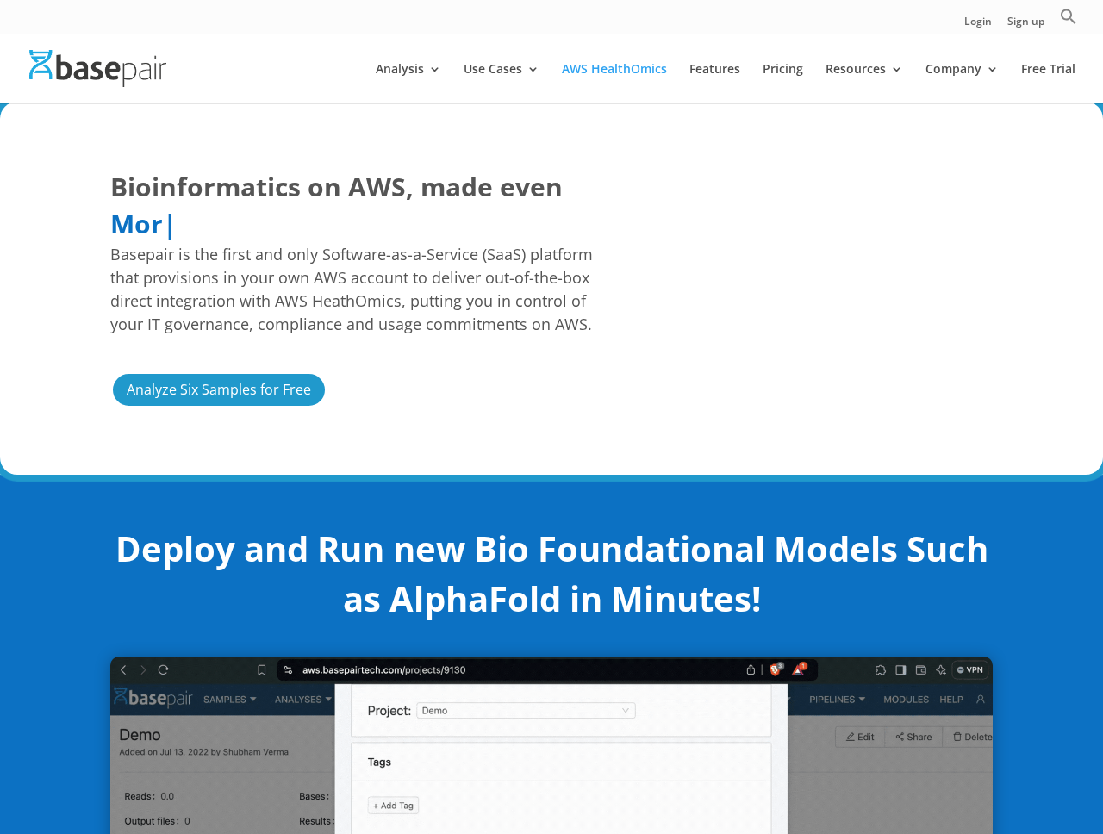
click at [727, 59] on div at bounding box center [577, 68] width 1103 height 69
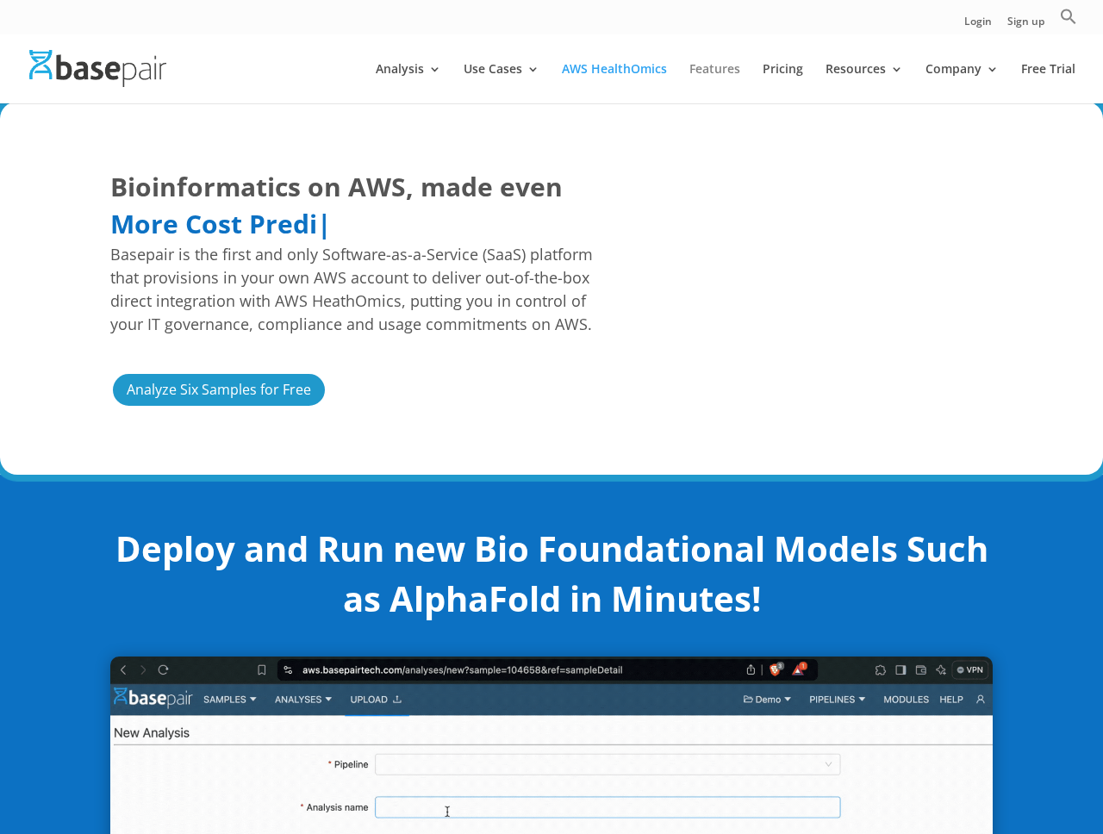
click at [724, 75] on link "Features" at bounding box center [714, 83] width 51 height 41
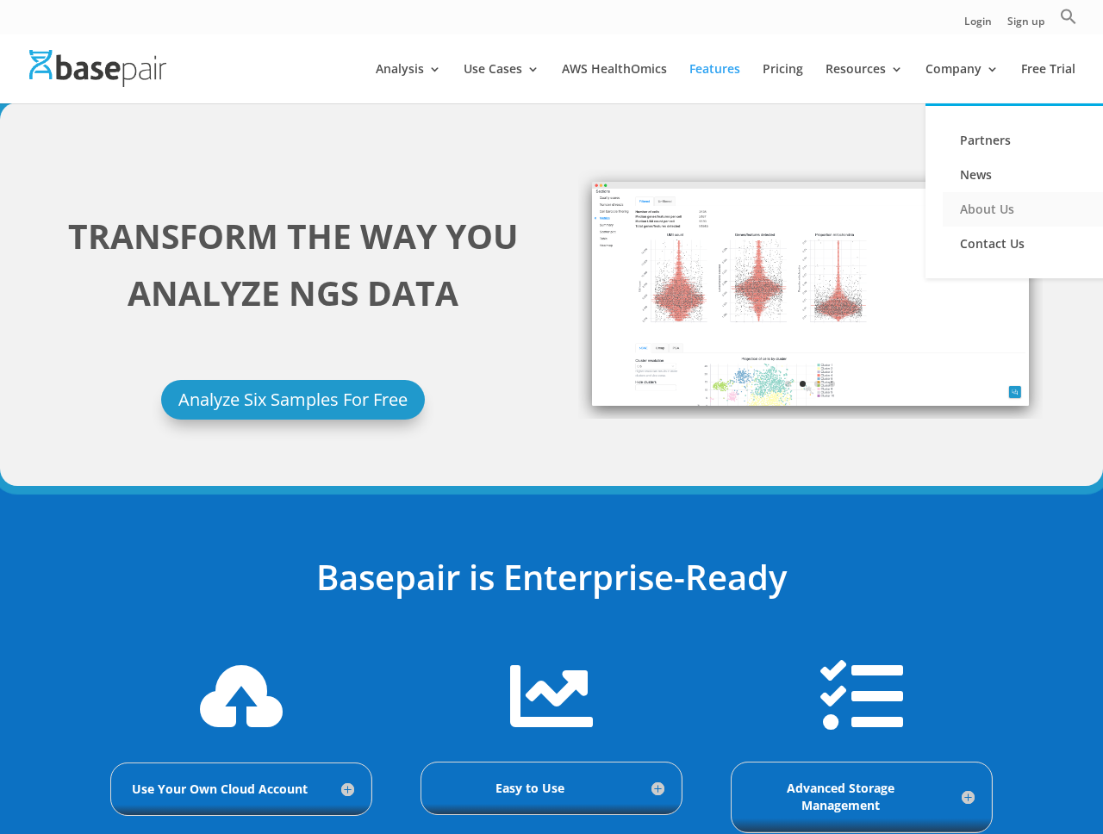
click at [987, 221] on link "About Us" at bounding box center [1029, 209] width 172 height 34
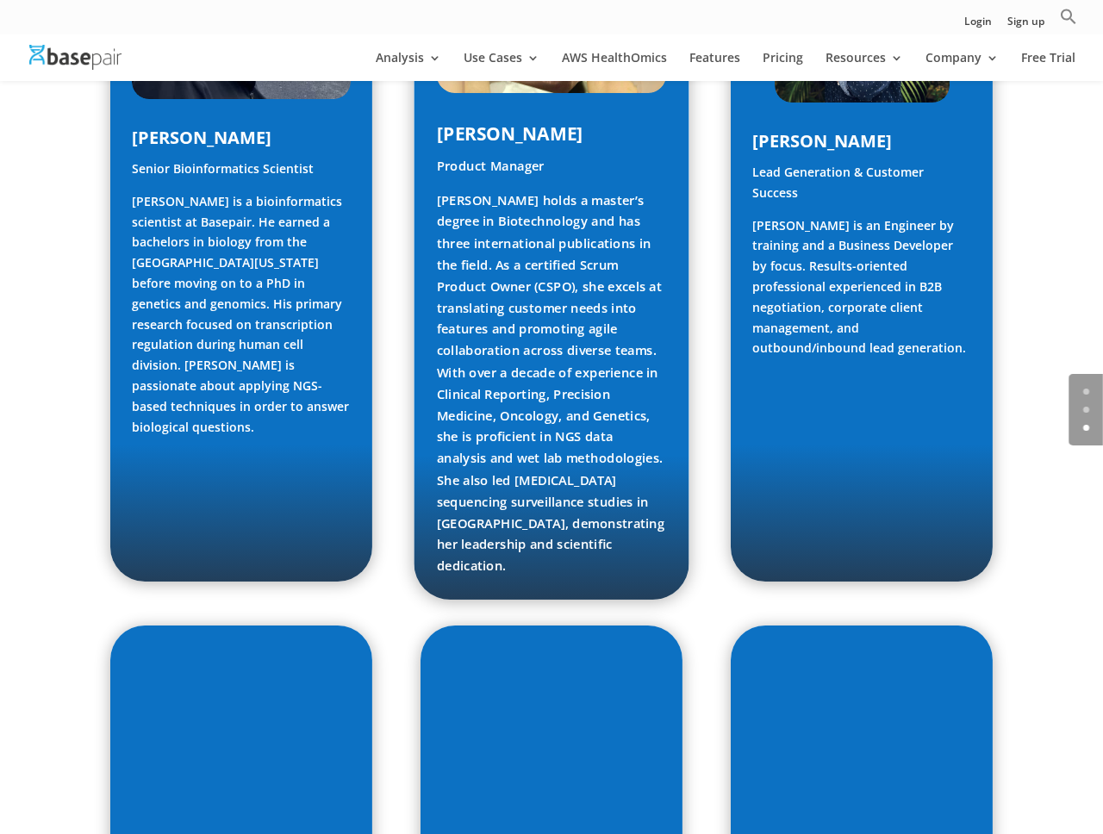
scroll to position [2328, 0]
